Goal: Task Accomplishment & Management: Manage account settings

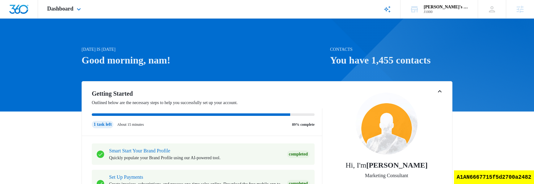
click at [69, 13] on div "Dashboard Apps Reputation Websites Forms CRM Email Social Shop Content Ads Inte…" at bounding box center [65, 9] width 54 height 18
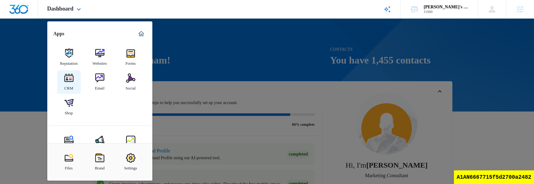
click at [75, 88] on link "CRM" at bounding box center [69, 82] width 24 height 24
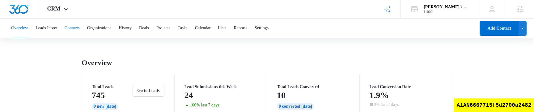
click at [75, 32] on button "Contacts" at bounding box center [72, 29] width 15 height 20
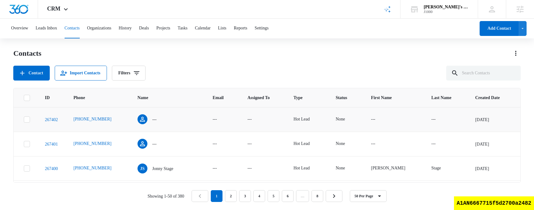
click at [29, 121] on icon at bounding box center [27, 120] width 6 height 6
click at [24, 120] on input "checkbox" at bounding box center [24, 119] width 0 height 0
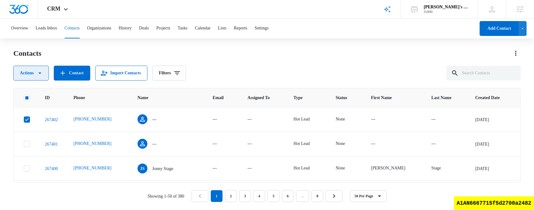
click at [36, 76] on button "Actions" at bounding box center [31, 73] width 36 height 15
click at [321, 57] on div "Contacts" at bounding box center [267, 53] width 508 height 10
click at [41, 71] on icon "button" at bounding box center [39, 72] width 7 height 7
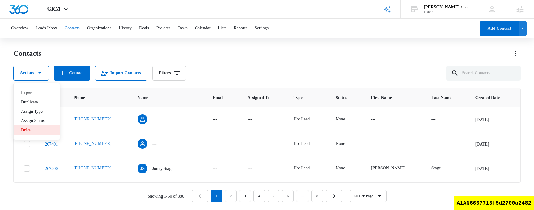
click at [36, 131] on div "Delete" at bounding box center [33, 130] width 24 height 4
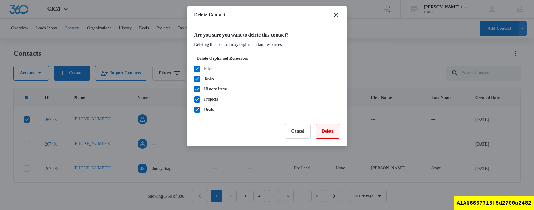
click at [328, 127] on button "Delete" at bounding box center [328, 131] width 24 height 15
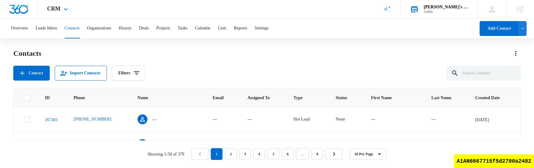
click at [460, 6] on div "Bill's Billiards" at bounding box center [446, 7] width 45 height 5
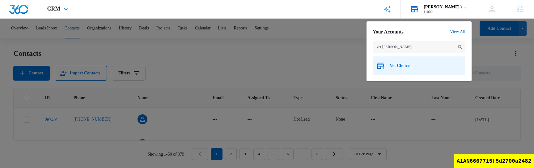
type input "vet choi"
click at [399, 64] on span "Vet Choice" at bounding box center [400, 65] width 20 height 5
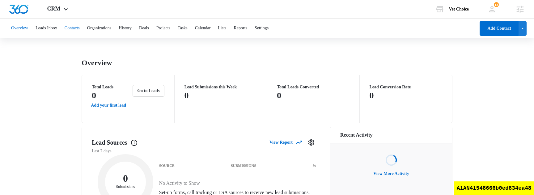
click at [80, 32] on button "Contacts" at bounding box center [72, 29] width 15 height 20
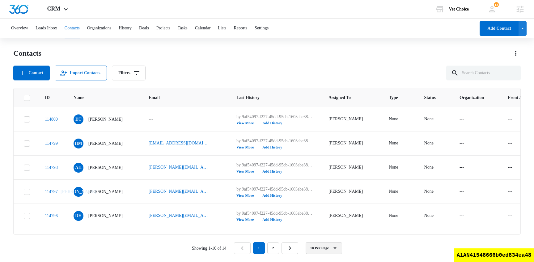
click at [319, 143] on button "10 Per Page" at bounding box center [324, 248] width 36 height 12
click at [331, 143] on div "50 Per Page" at bounding box center [326, 230] width 21 height 4
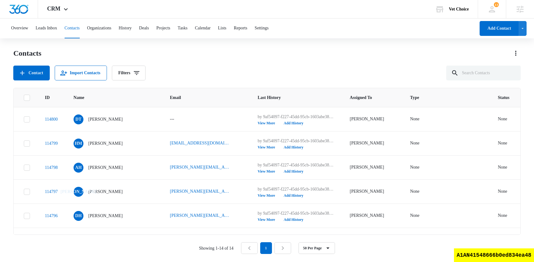
click at [24, 96] on icon at bounding box center [27, 98] width 6 height 6
click at [24, 97] on input "checkbox" at bounding box center [24, 97] width 0 height 0
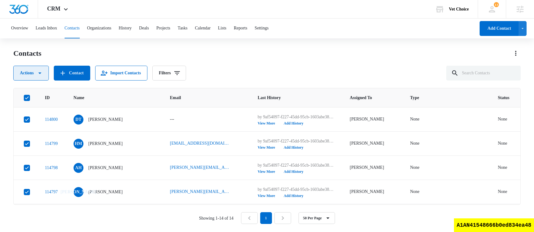
click at [46, 75] on button "Actions" at bounding box center [31, 73] width 36 height 15
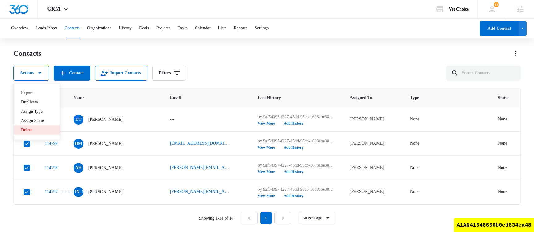
click at [45, 131] on div "Delete" at bounding box center [33, 130] width 24 height 4
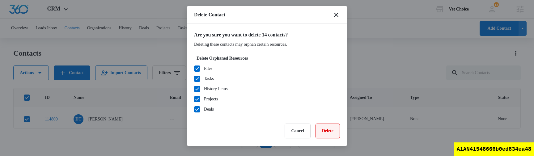
click at [328, 132] on button "Delete" at bounding box center [328, 131] width 24 height 15
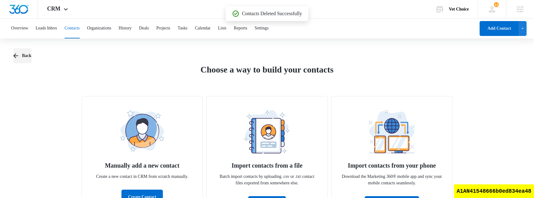
click at [19, 58] on icon "button" at bounding box center [15, 55] width 7 height 7
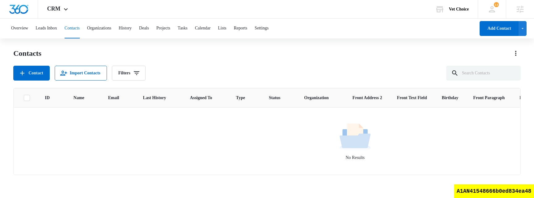
click at [267, 65] on div "Contacts Contact Import Contacts Filters" at bounding box center [267, 64] width 508 height 32
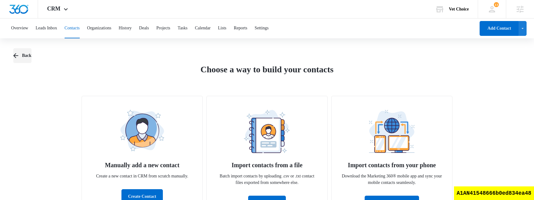
click at [15, 53] on icon "button" at bounding box center [15, 55] width 7 height 7
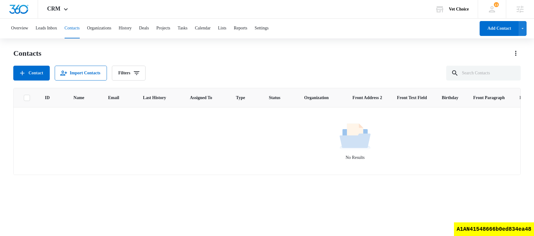
click at [250, 54] on div "Contacts" at bounding box center [267, 53] width 508 height 10
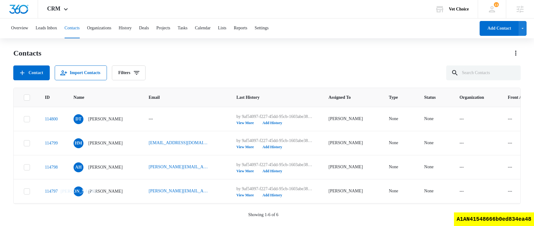
click at [26, 101] on div at bounding box center [27, 98] width 6 height 6
click at [24, 98] on input "checkbox" at bounding box center [24, 97] width 0 height 0
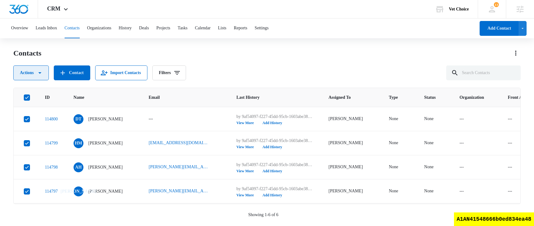
click at [38, 74] on icon "button" at bounding box center [39, 72] width 7 height 7
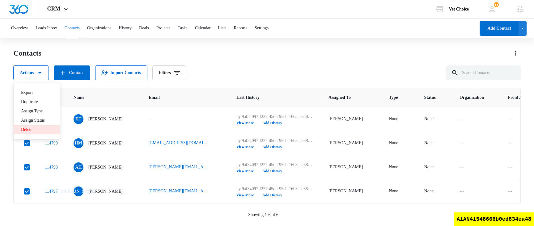
click at [41, 131] on div "Delete" at bounding box center [33, 130] width 24 height 4
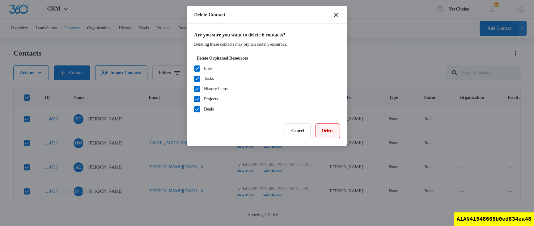
click at [332, 135] on button "Delete" at bounding box center [328, 131] width 24 height 15
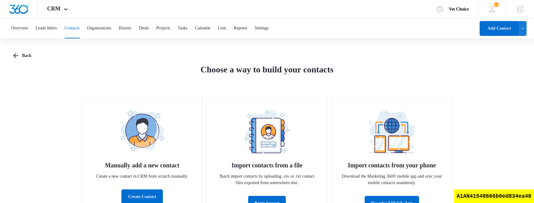
click at [80, 32] on button "Contacts" at bounding box center [72, 29] width 15 height 20
click at [54, 28] on button "Leads Inbox" at bounding box center [47, 29] width 22 height 20
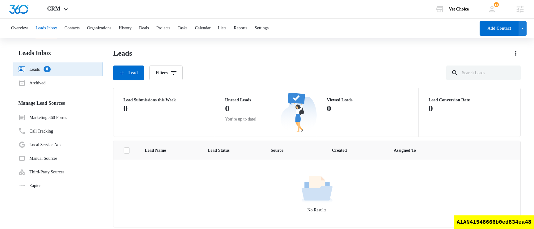
click at [50, 73] on link "Leads 0" at bounding box center [34, 69] width 32 height 7
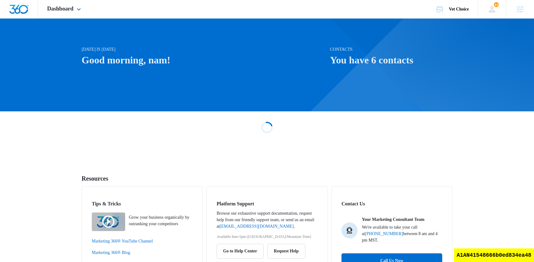
click at [58, 13] on div "Dashboard Apps Reputation Websites Forms CRM Email Social Shop Scheduling Payme…" at bounding box center [65, 9] width 54 height 18
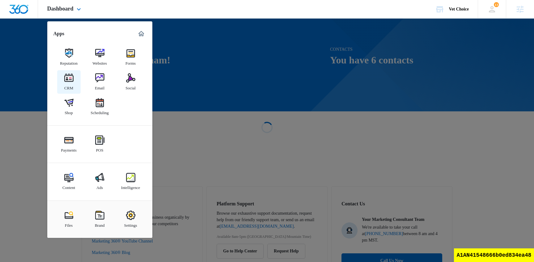
click at [70, 80] on img at bounding box center [68, 77] width 9 height 9
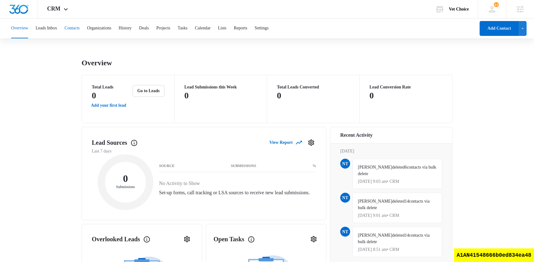
click at [80, 30] on button "Contacts" at bounding box center [72, 29] width 15 height 20
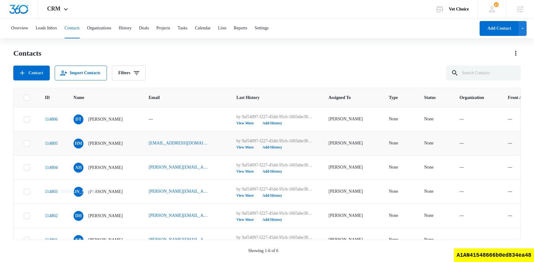
scroll to position [21, 0]
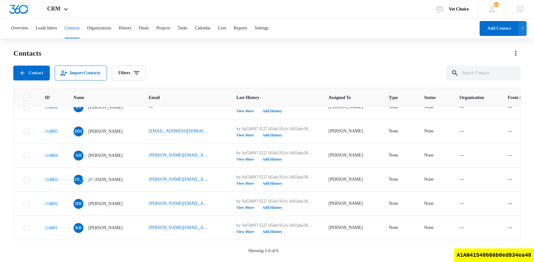
click at [28, 98] on icon at bounding box center [27, 98] width 6 height 6
click at [24, 98] on input "checkbox" at bounding box center [24, 97] width 0 height 0
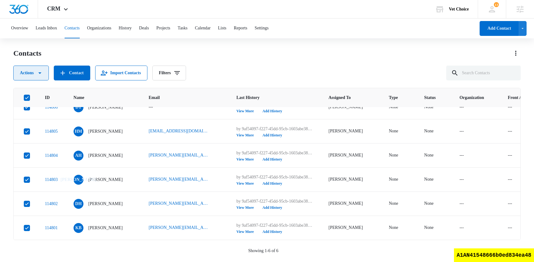
click at [41, 71] on icon "button" at bounding box center [39, 72] width 7 height 7
click at [306, 60] on div "Contacts Actions Contact Import Contacts Filters" at bounding box center [267, 64] width 508 height 32
click at [281, 77] on div "Actions Contact Import Contacts Filters" at bounding box center [267, 73] width 508 height 15
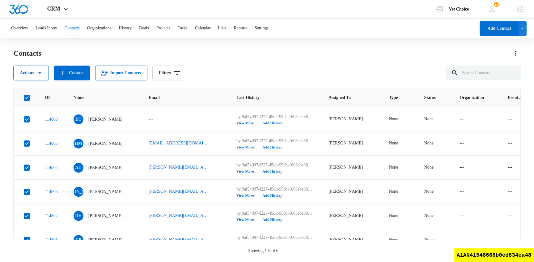
click at [248, 63] on div "Contacts Actions Contact Import Contacts Filters" at bounding box center [267, 64] width 508 height 32
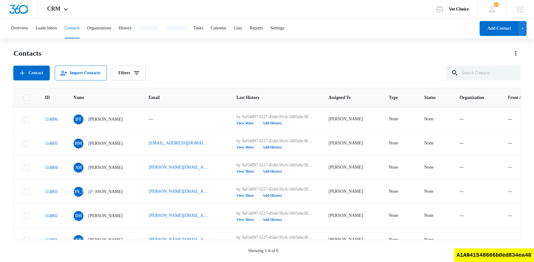
click at [27, 96] on icon at bounding box center [27, 98] width 6 height 6
click at [24, 97] on input "checkbox" at bounding box center [24, 97] width 0 height 0
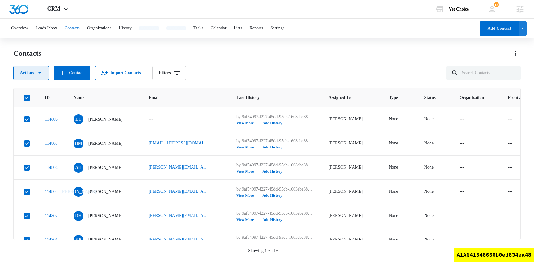
click at [38, 75] on button "Actions" at bounding box center [31, 73] width 36 height 15
click at [51, 129] on button "Delete" at bounding box center [37, 129] width 46 height 9
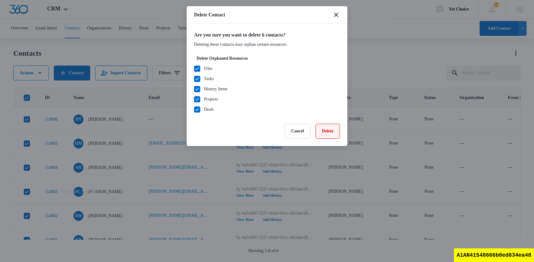
click at [333, 128] on button "Delete" at bounding box center [328, 131] width 24 height 15
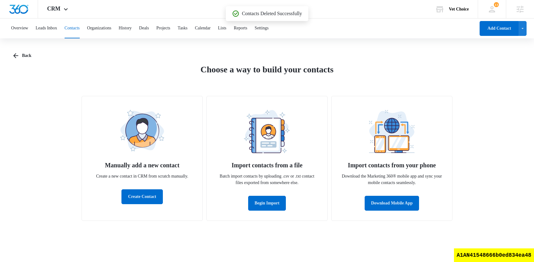
click at [80, 28] on button "Contacts" at bounding box center [72, 29] width 15 height 20
click at [22, 57] on button "Back" at bounding box center [22, 55] width 18 height 15
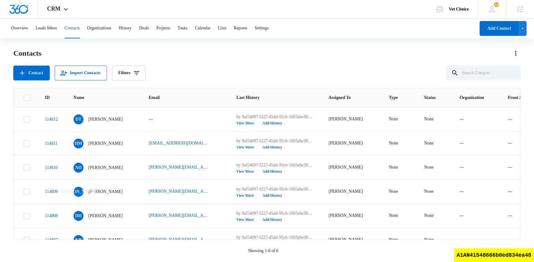
click at [26, 98] on icon at bounding box center [27, 97] width 4 height 3
click at [24, 98] on input "checkbox" at bounding box center [24, 97] width 0 height 0
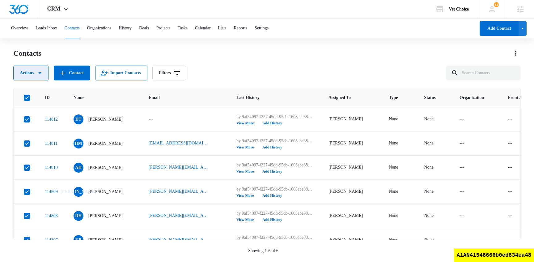
click at [40, 71] on icon "button" at bounding box center [39, 72] width 7 height 7
click at [44, 127] on button "Delete" at bounding box center [37, 129] width 46 height 9
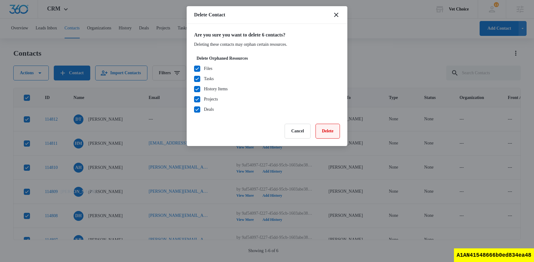
click at [328, 129] on button "Delete" at bounding box center [328, 131] width 24 height 15
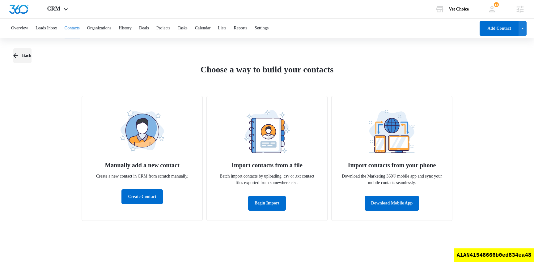
click at [26, 60] on button "Back" at bounding box center [22, 55] width 18 height 15
